Goal: Information Seeking & Learning: Learn about a topic

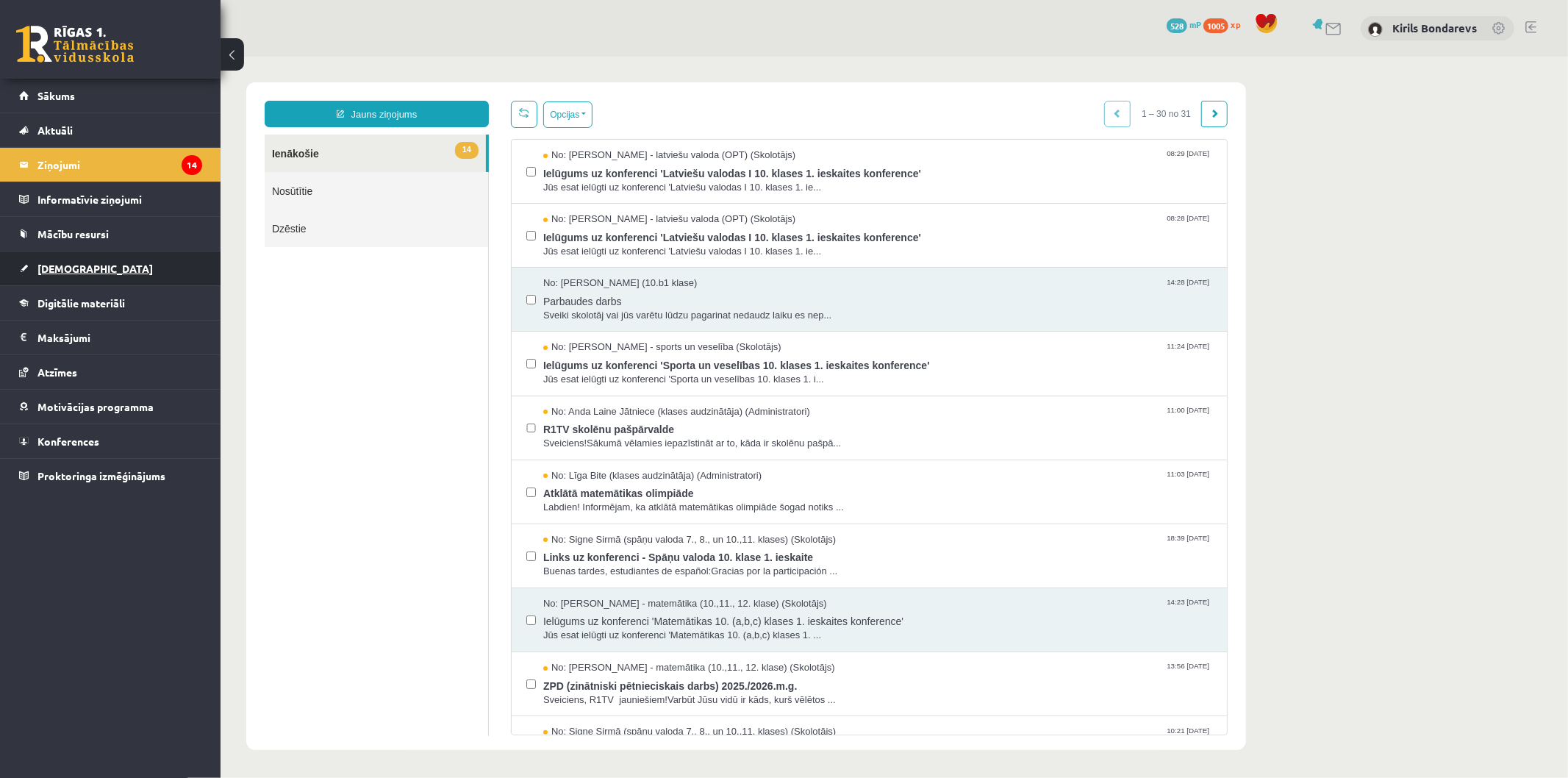
click at [72, 260] on link "[DEMOGRAPHIC_DATA]" at bounding box center [110, 268] width 183 height 34
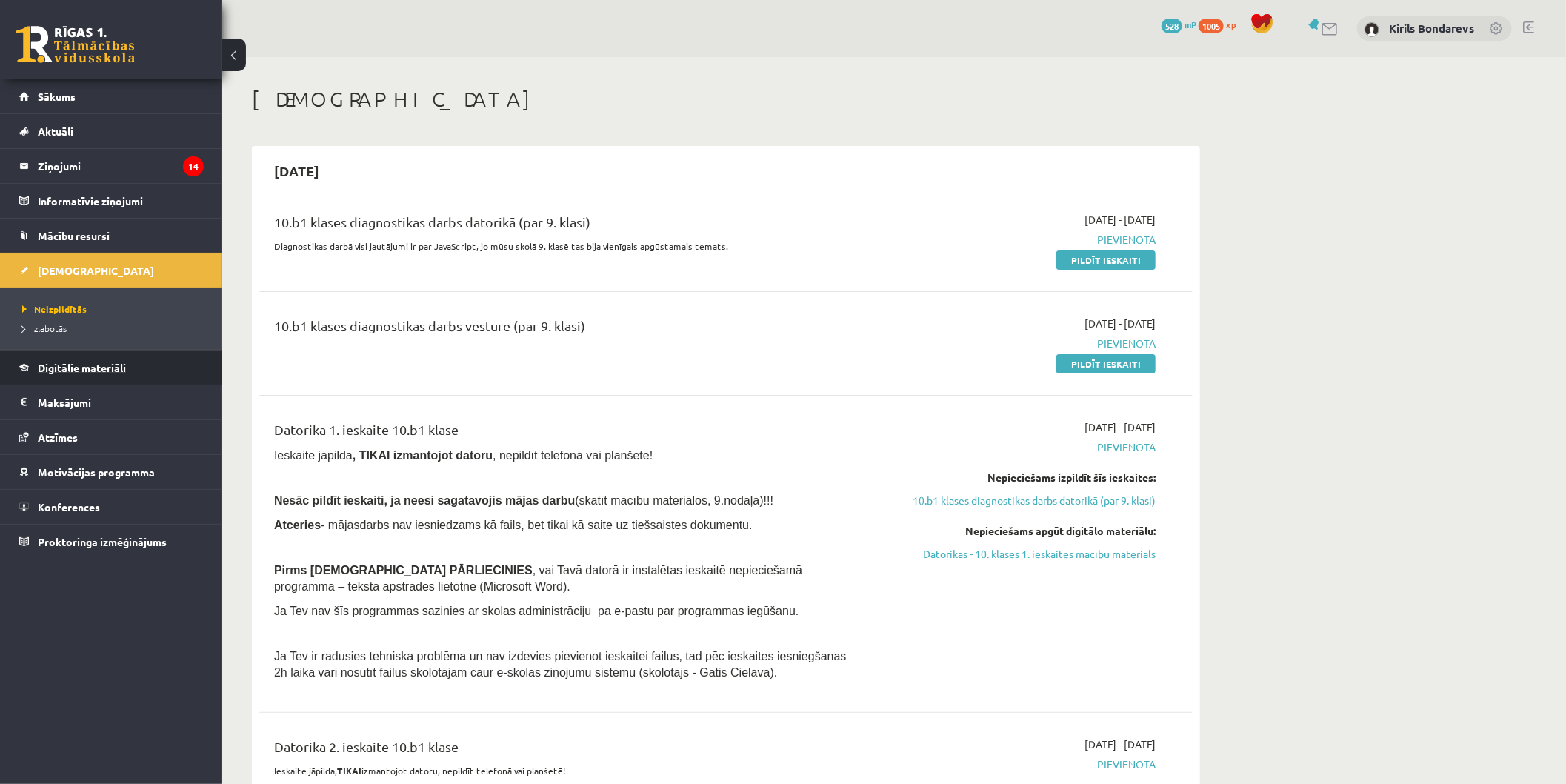
click at [108, 355] on link "Digitālie materiāli" at bounding box center [111, 367] width 184 height 34
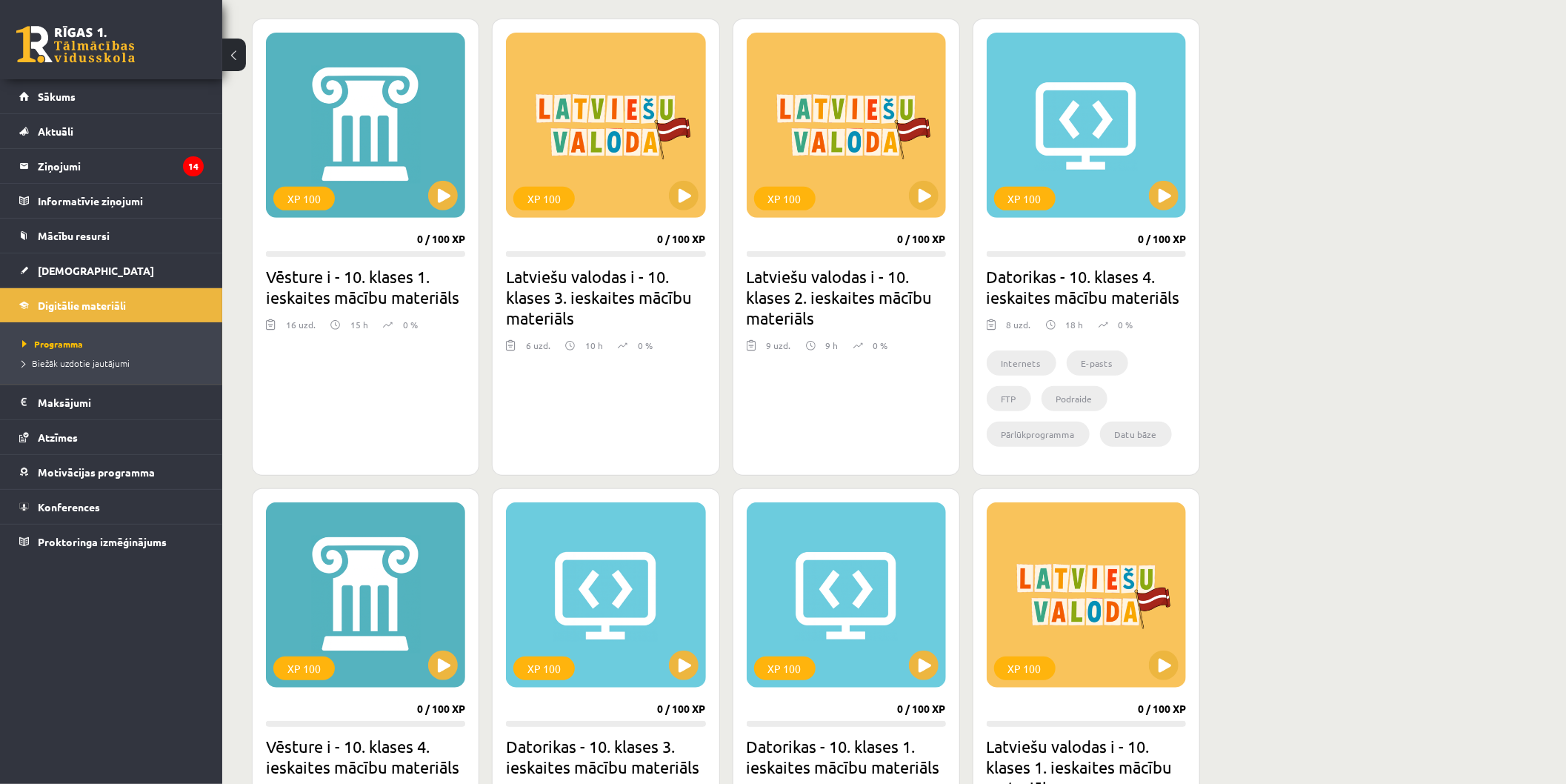
scroll to position [650, 0]
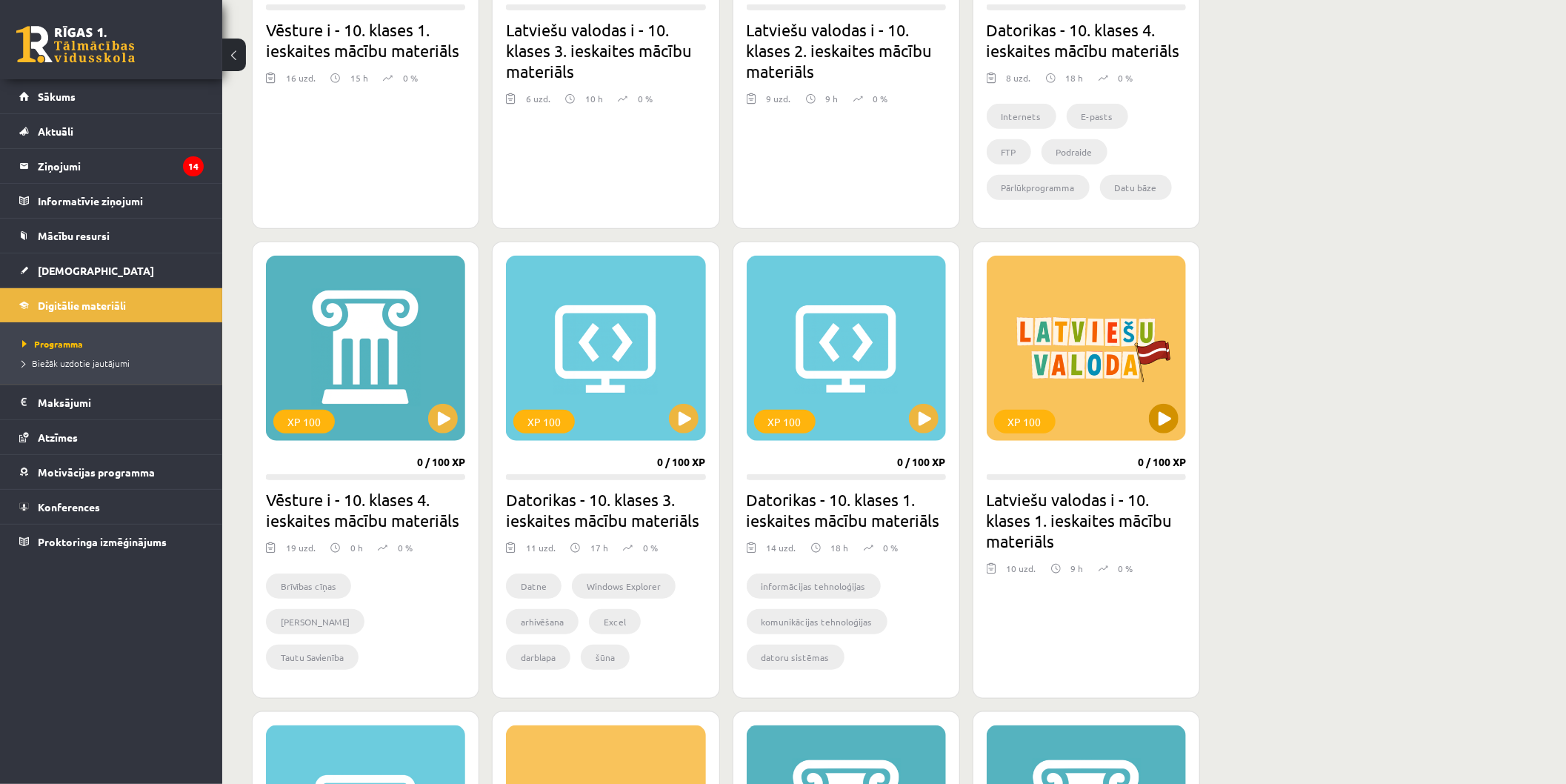
click at [1117, 437] on div "XP 100" at bounding box center [1086, 348] width 199 height 185
click at [1117, 376] on div "XP 100" at bounding box center [1086, 348] width 199 height 185
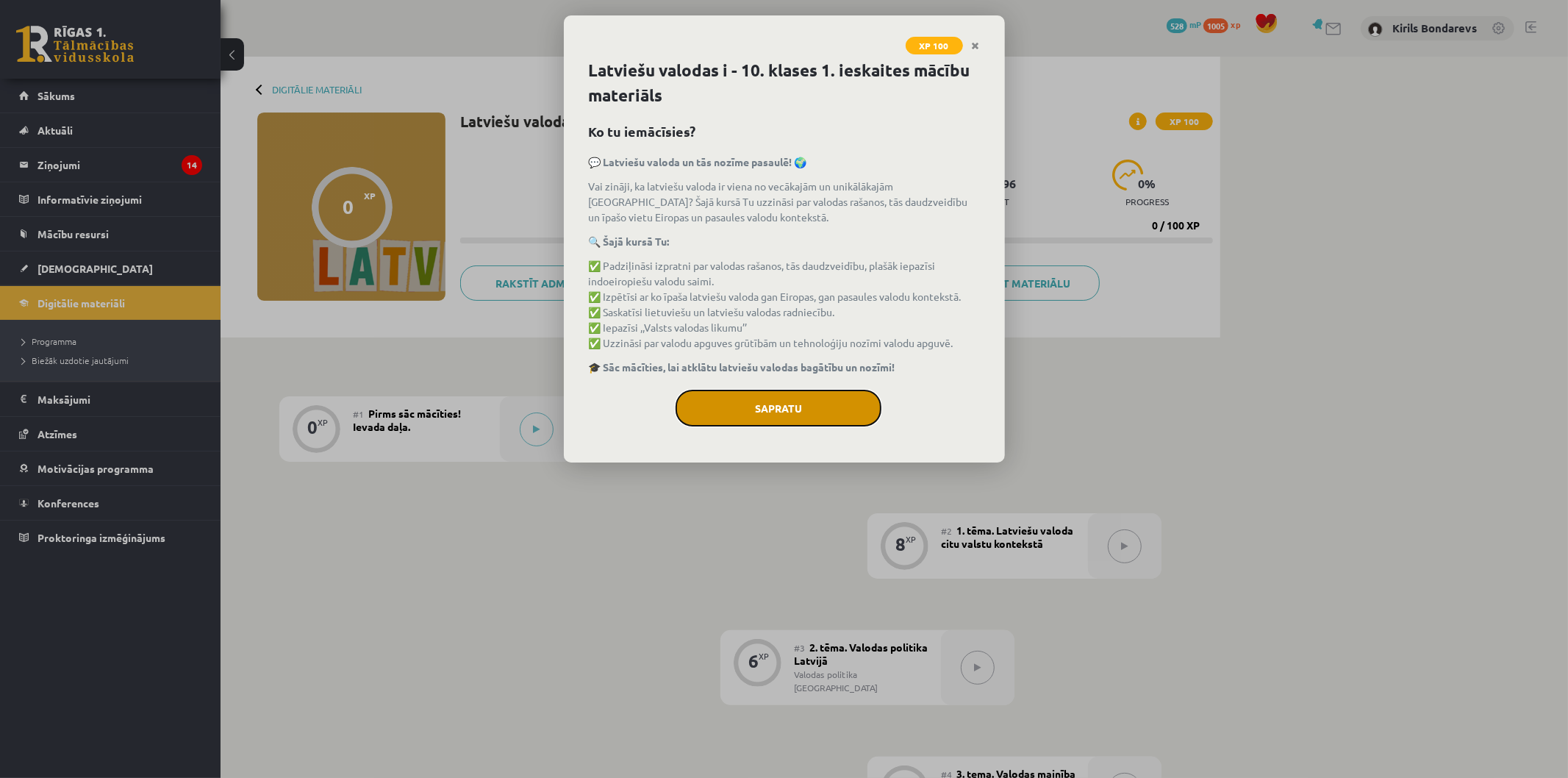
click at [719, 404] on button "Sapratu" at bounding box center [778, 407] width 206 height 37
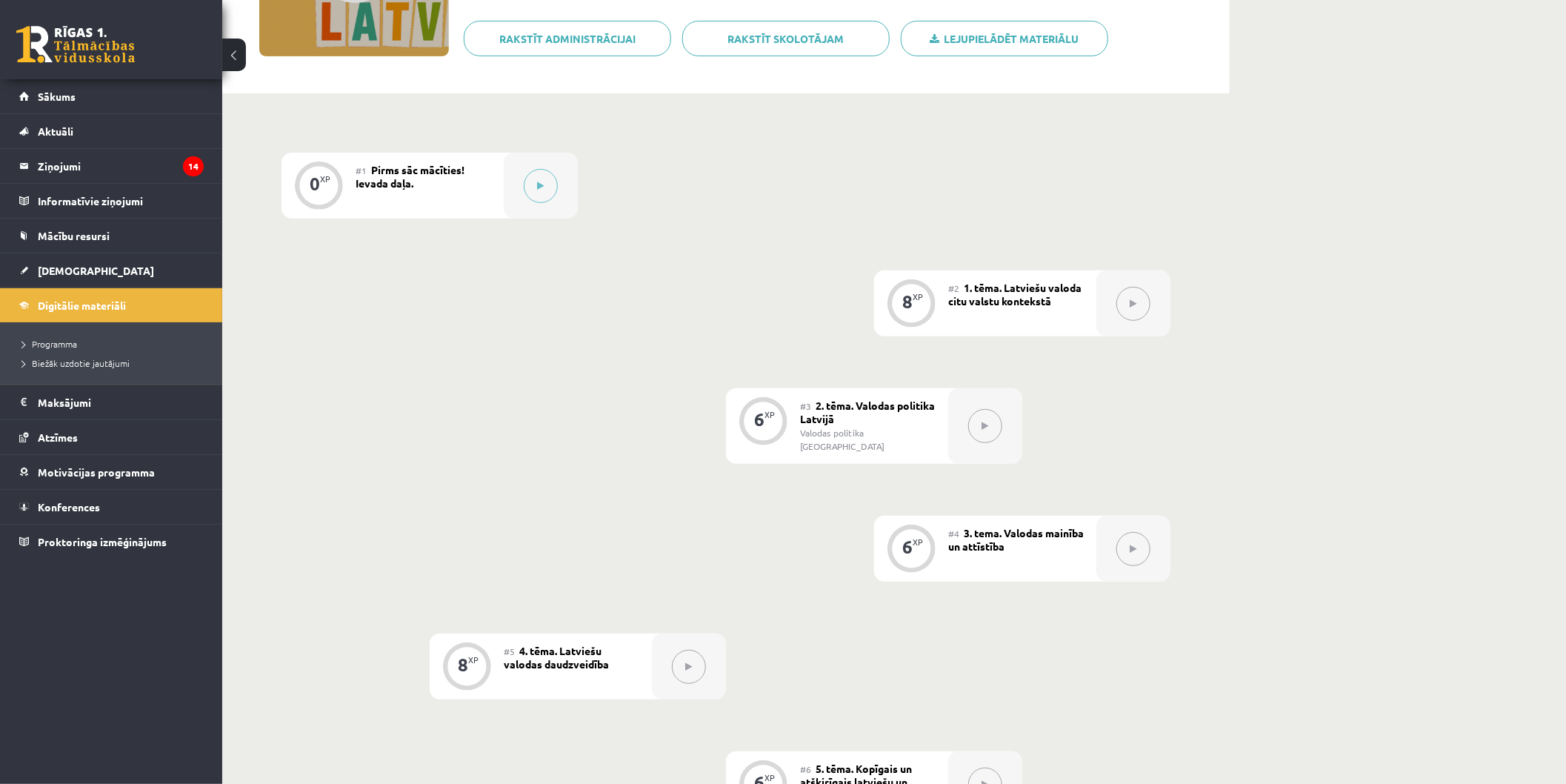
scroll to position [165, 0]
